Goal: Task Accomplishment & Management: Complete application form

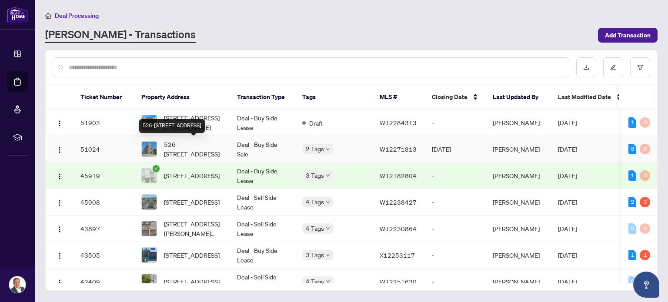
click at [185, 147] on span "526-[STREET_ADDRESS]" at bounding box center [193, 149] width 59 height 19
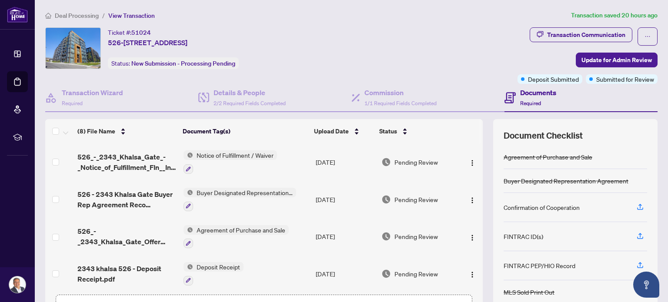
scroll to position [61, 0]
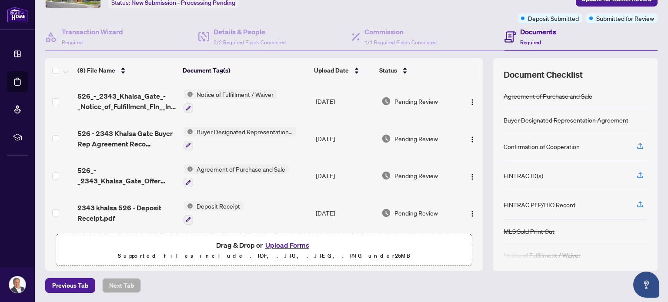
click at [283, 245] on button "Upload Forms" at bounding box center [287, 245] width 49 height 11
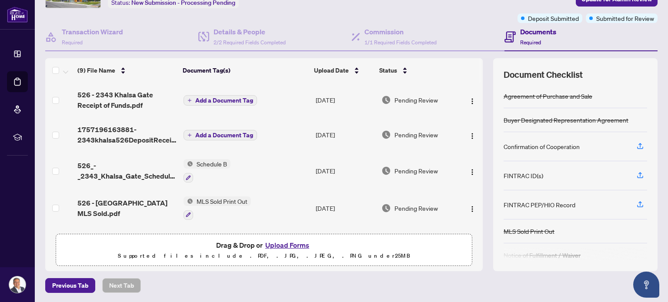
scroll to position [0, 0]
click at [224, 135] on span "Add a Document Tag" at bounding box center [224, 135] width 58 height 6
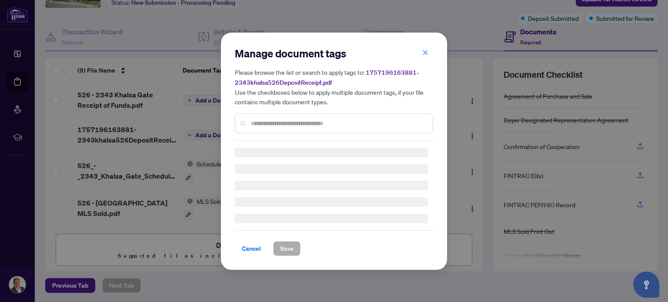
click at [272, 124] on div "Manage document tags Please browse the list or search to apply tags to: 1757196…" at bounding box center [334, 94] width 198 height 94
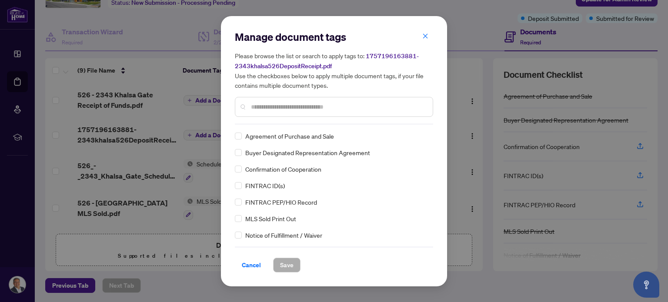
click at [276, 110] on input "text" at bounding box center [338, 107] width 175 height 10
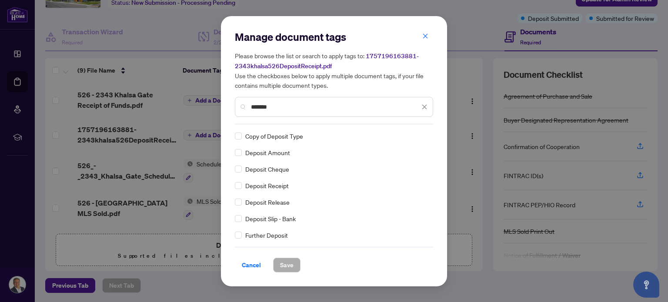
type input "*******"
click at [291, 263] on span "Save" at bounding box center [286, 265] width 13 height 14
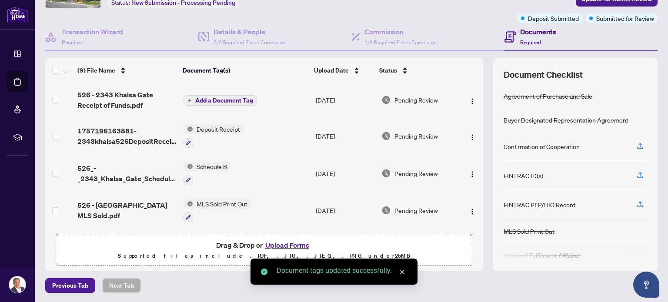
click at [214, 100] on span "Add a Document Tag" at bounding box center [224, 100] width 58 height 6
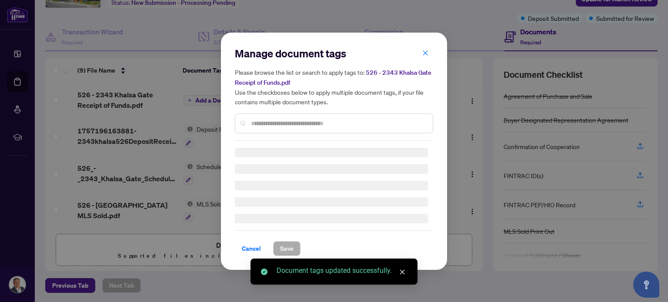
click at [263, 118] on div "Manage document tags Please browse the list or search to apply tags to: 526 - 2…" at bounding box center [334, 94] width 198 height 94
click at [264, 123] on div "Manage document tags Please browse the list or search to apply tags to: 526 - 2…" at bounding box center [334, 94] width 198 height 94
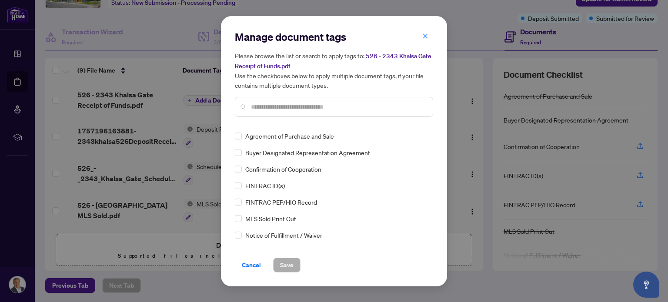
click at [266, 107] on input "text" at bounding box center [338, 107] width 175 height 10
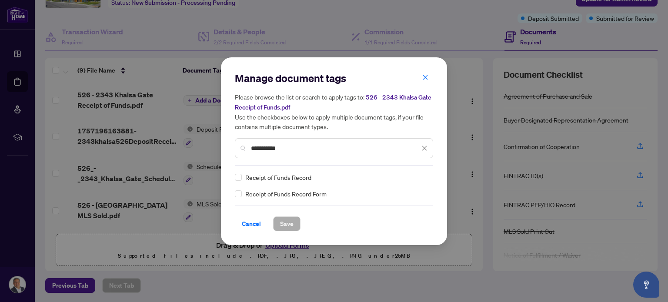
type input "**********"
click at [285, 224] on span "Save" at bounding box center [286, 224] width 13 height 14
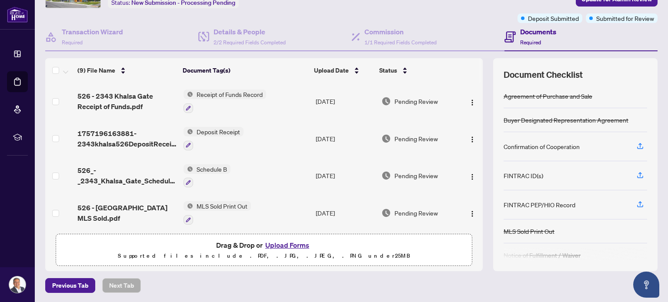
click at [276, 243] on button "Upload Forms" at bounding box center [287, 245] width 49 height 11
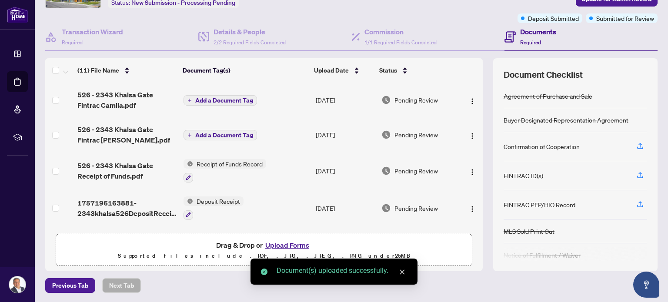
click at [244, 100] on span "Add a Document Tag" at bounding box center [224, 100] width 58 height 6
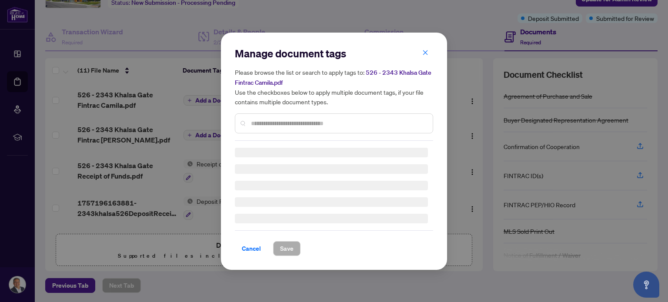
click at [267, 128] on div "Manage document tags Please browse the list or search to apply tags to: 526 - 2…" at bounding box center [334, 152] width 198 height 210
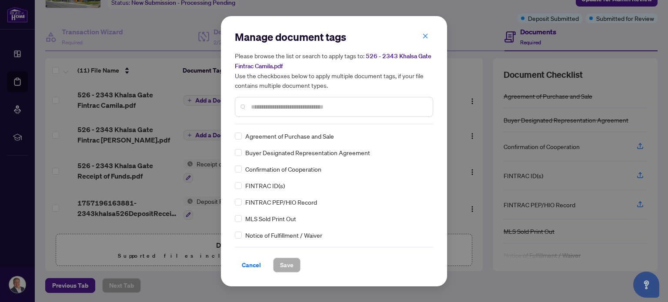
click at [270, 107] on input "text" at bounding box center [338, 107] width 175 height 10
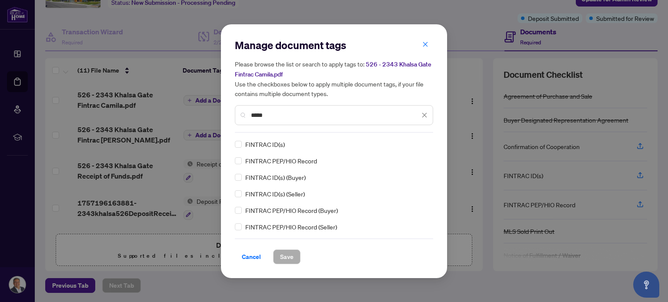
type input "*****"
click at [287, 256] on span "Save" at bounding box center [286, 257] width 13 height 14
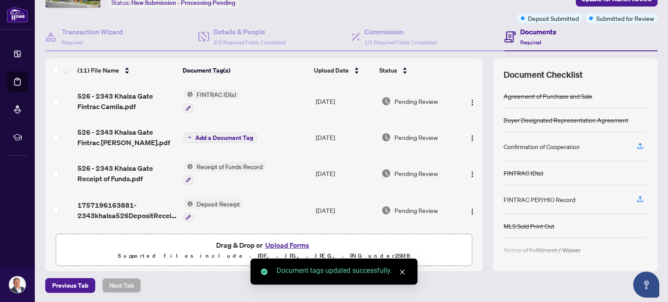
click at [209, 135] on span "Add a Document Tag" at bounding box center [224, 138] width 58 height 6
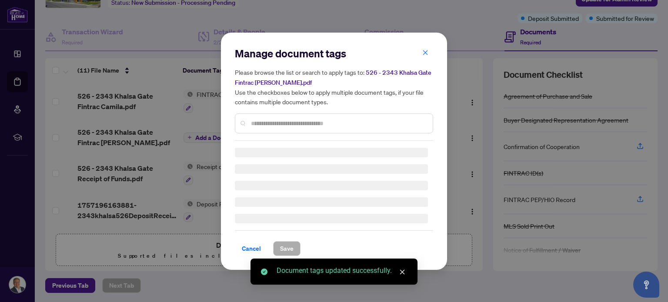
click at [278, 123] on div "Manage document tags Please browse the list or search to apply tags to: 526 - 2…" at bounding box center [334, 94] width 198 height 94
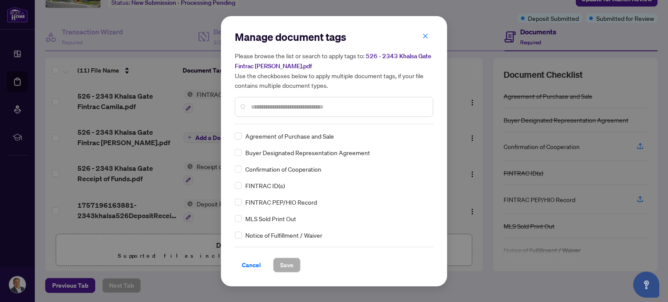
click at [282, 109] on input "text" at bounding box center [338, 107] width 175 height 10
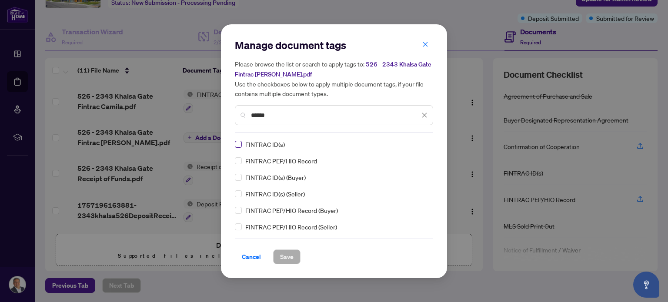
type input "******"
click at [288, 255] on span "Save" at bounding box center [286, 257] width 13 height 14
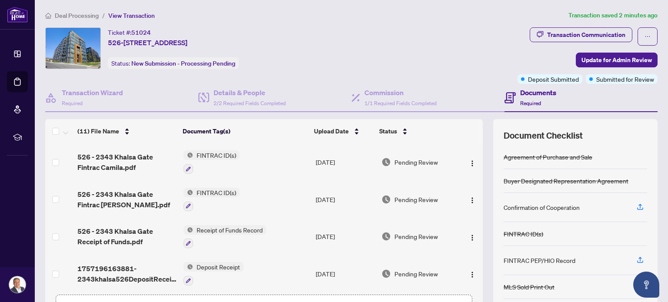
click at [89, 13] on span "Deal Processing" at bounding box center [77, 16] width 44 height 8
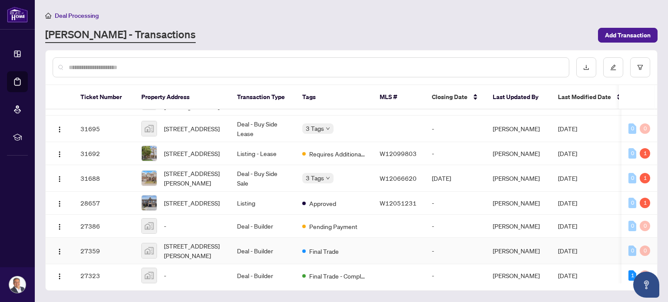
scroll to position [575, 0]
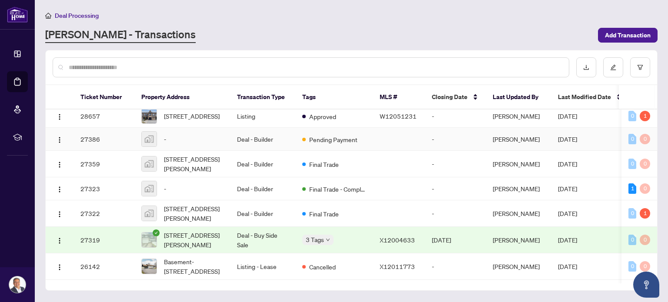
click at [211, 147] on div "-" at bounding box center [182, 139] width 82 height 16
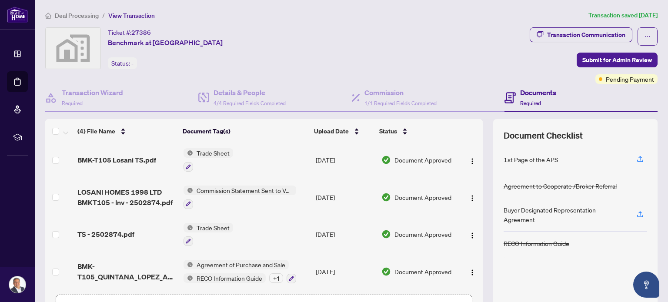
scroll to position [61, 0]
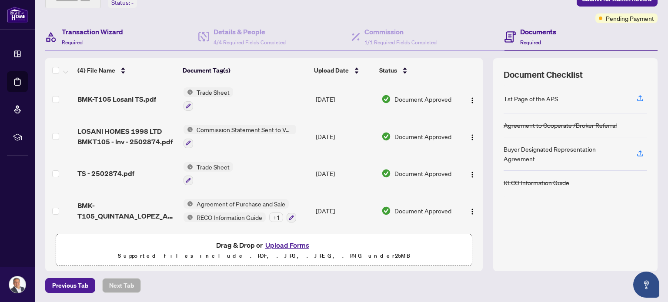
click at [125, 34] on div "Transaction Wizard Required" at bounding box center [121, 37] width 153 height 28
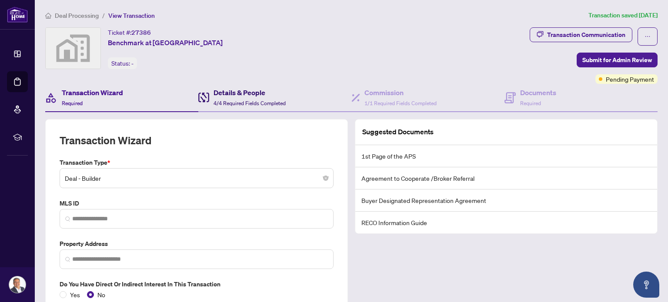
click at [246, 95] on h4 "Details & People" at bounding box center [250, 92] width 72 height 10
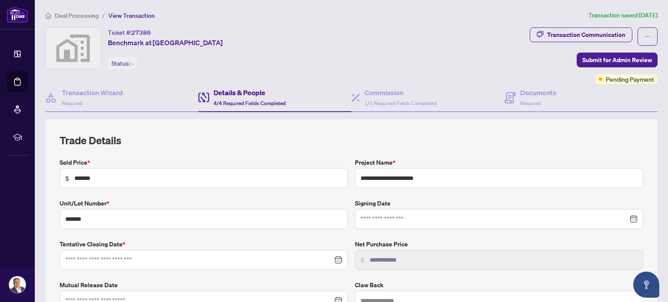
type input "**********"
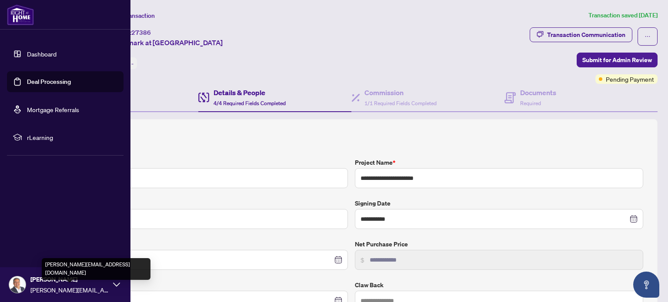
click at [59, 285] on span "[PERSON_NAME][EMAIL_ADDRESS][DOMAIN_NAME]" at bounding box center [69, 290] width 78 height 10
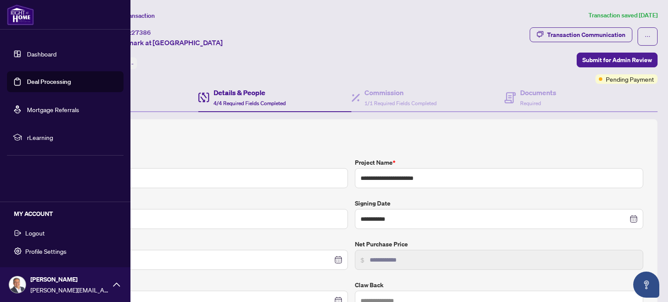
click at [41, 231] on span "Logout" at bounding box center [35, 233] width 20 height 14
